Goal: Check status: Check status

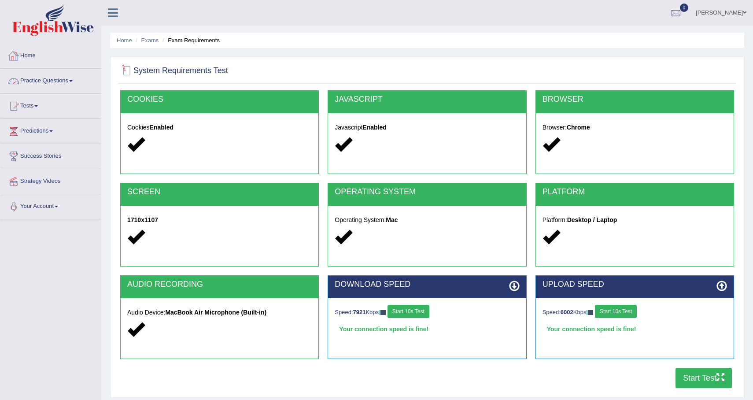
click at [50, 52] on link "Home" at bounding box center [50, 55] width 100 height 22
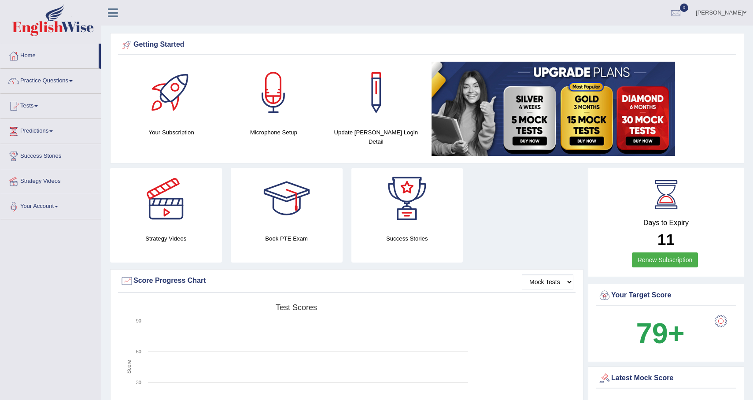
click at [116, 11] on icon at bounding box center [113, 12] width 10 height 11
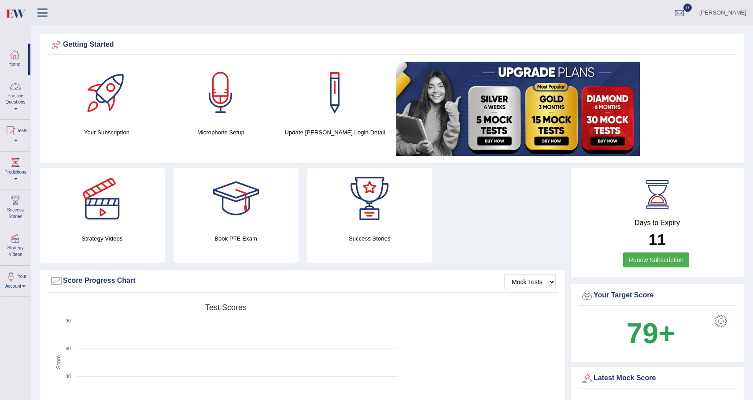
click at [17, 111] on link "Practice Questions" at bounding box center [15, 95] width 30 height 41
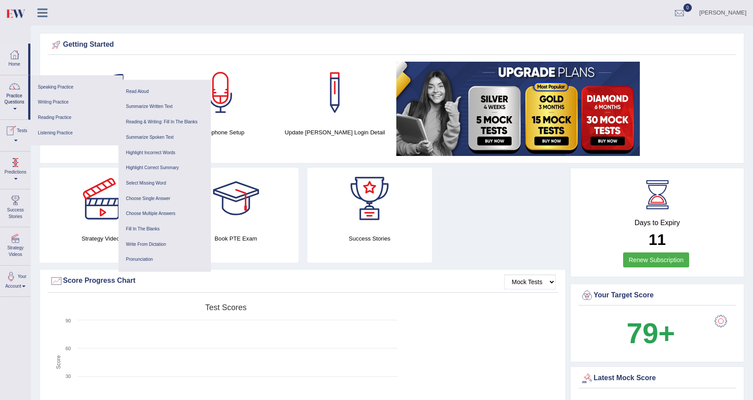
click at [18, 138] on link "Tests" at bounding box center [15, 134] width 30 height 29
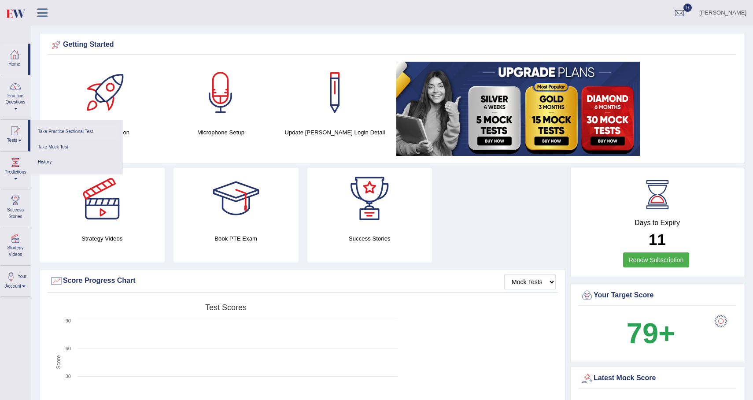
click at [59, 131] on link "Take Practice Sectional Test" at bounding box center [77, 131] width 84 height 15
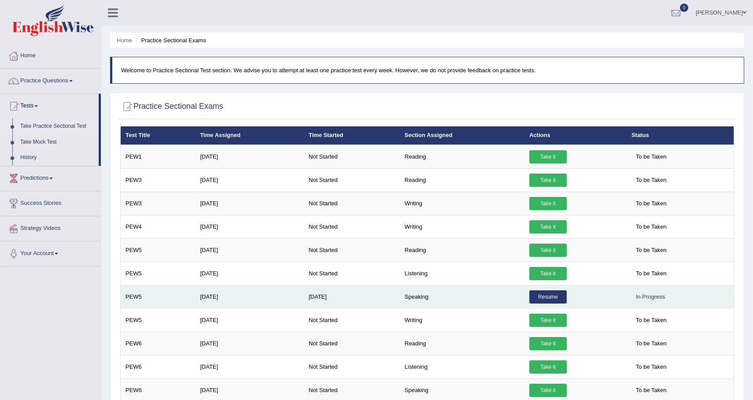
click at [553, 296] on link "Resume" at bounding box center [547, 296] width 37 height 13
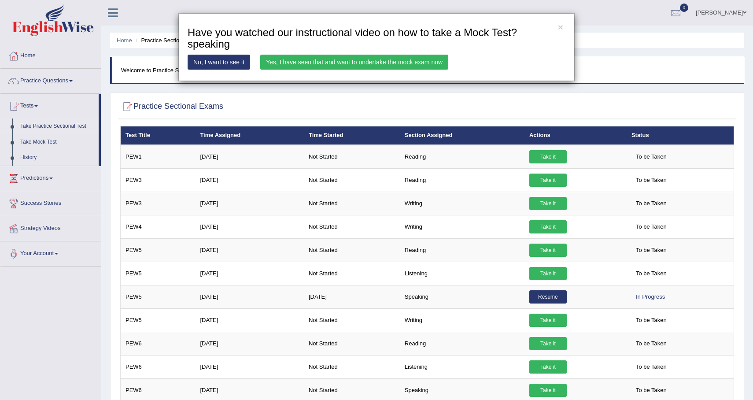
click at [310, 65] on link "Yes, I have seen that and want to undertake the mock exam now" at bounding box center [354, 62] width 188 height 15
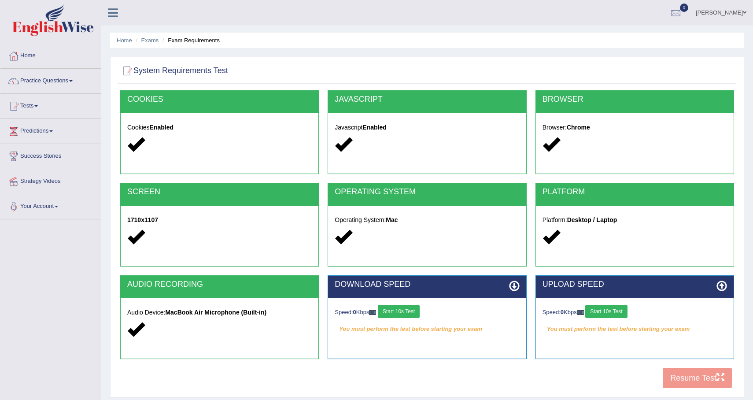
click at [413, 311] on button "Start 10s Test" at bounding box center [399, 311] width 42 height 13
click at [618, 315] on div "Speed: 0 Kbps Start 10s Test" at bounding box center [634, 312] width 184 height 15
click at [616, 311] on button "Start 10s Test" at bounding box center [606, 311] width 42 height 13
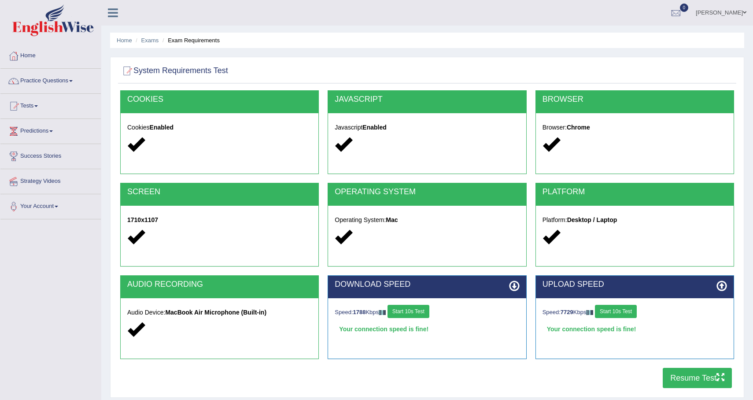
click at [696, 378] on button "Resume Test" at bounding box center [697, 378] width 69 height 20
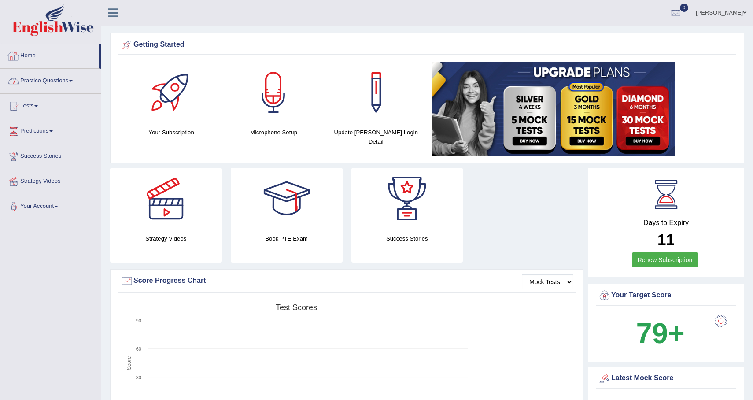
click at [31, 57] on link "Home" at bounding box center [49, 55] width 98 height 22
click at [40, 111] on link "Tests" at bounding box center [50, 105] width 100 height 22
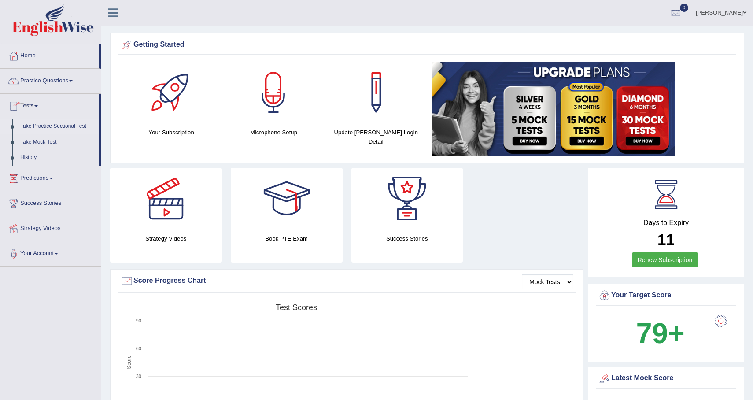
click at [55, 126] on link "Take Practice Sectional Test" at bounding box center [57, 126] width 82 height 16
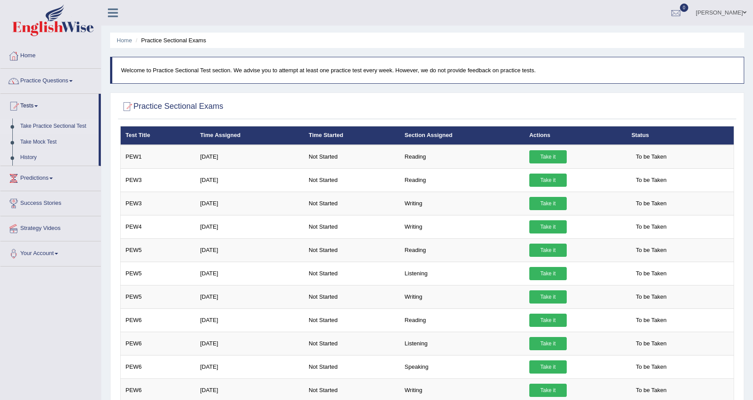
click at [36, 159] on link "History" at bounding box center [57, 158] width 82 height 16
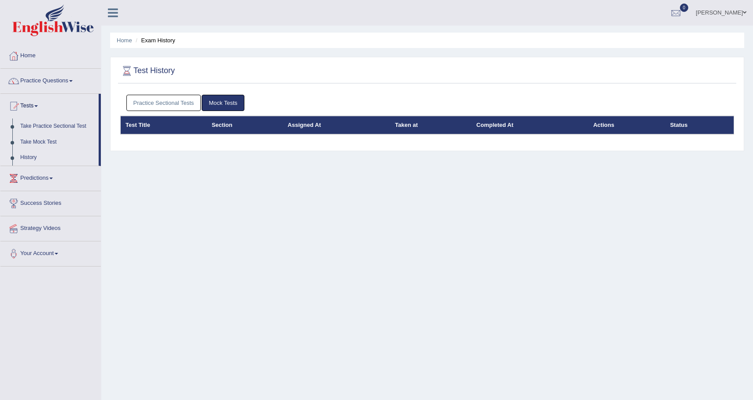
click at [197, 104] on link "Practice Sectional Tests" at bounding box center [163, 103] width 75 height 16
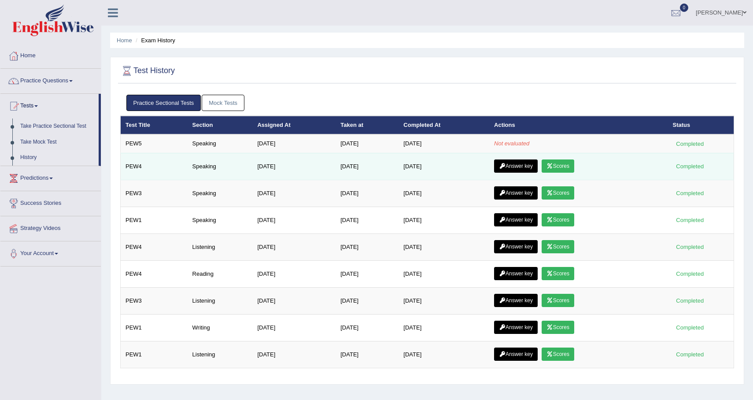
click at [565, 162] on link "Scores" at bounding box center [558, 165] width 33 height 13
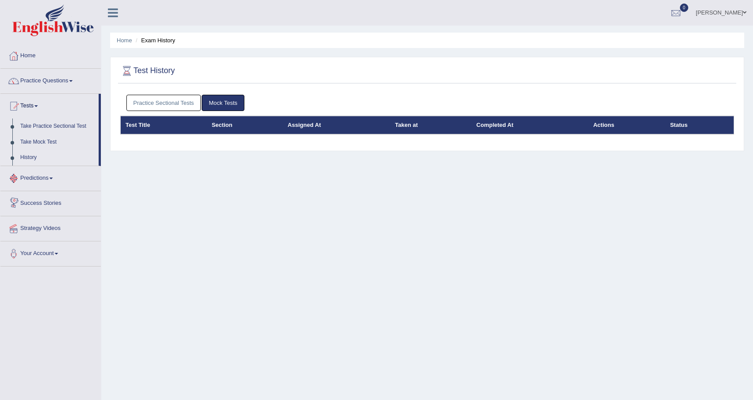
click at [161, 106] on link "Practice Sectional Tests" at bounding box center [163, 103] width 75 height 16
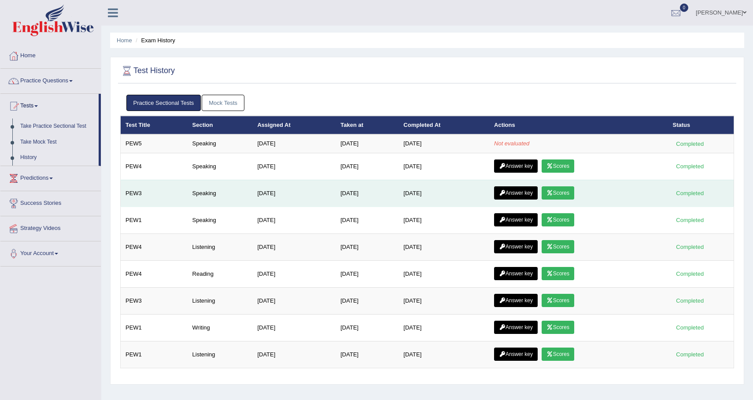
click at [565, 195] on link "Scores" at bounding box center [558, 192] width 33 height 13
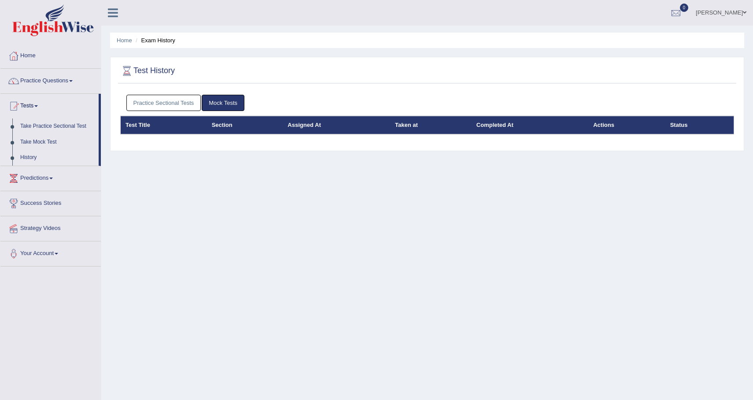
click at [188, 101] on link "Practice Sectional Tests" at bounding box center [163, 103] width 75 height 16
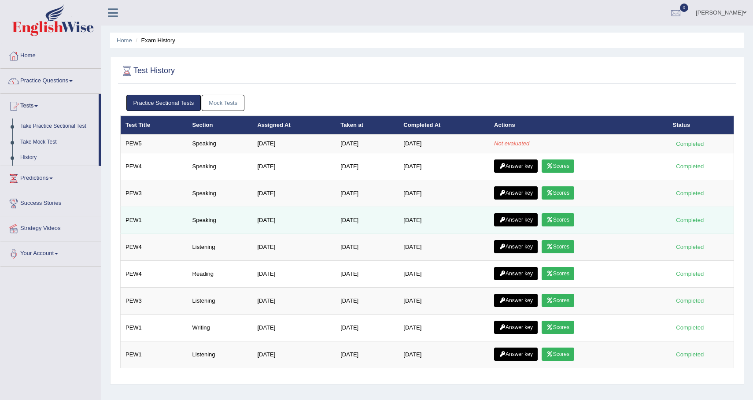
click at [571, 223] on link "Scores" at bounding box center [558, 219] width 33 height 13
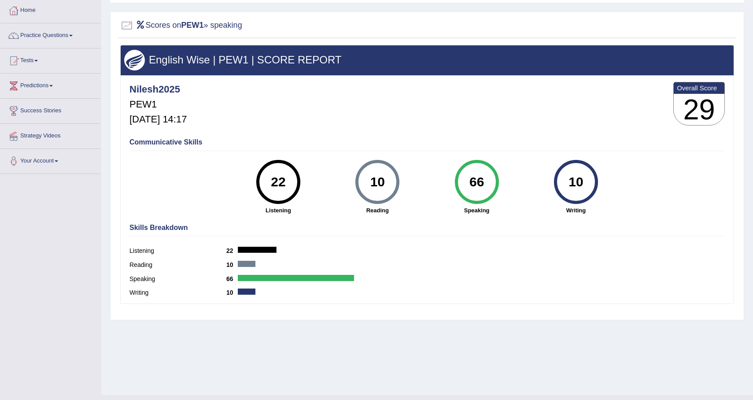
scroll to position [63, 0]
